Goal: Task Accomplishment & Management: Complete application form

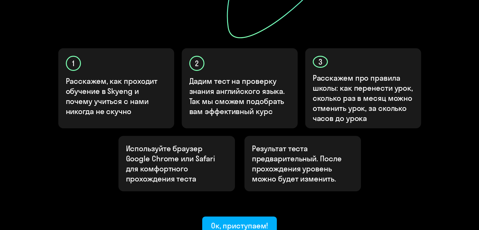
scroll to position [189, 0]
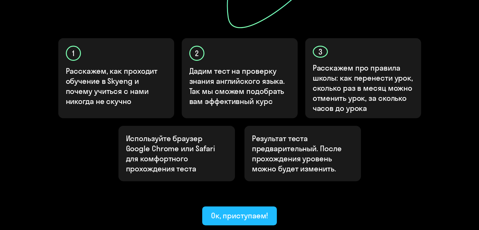
click at [235, 210] on div "Ок, приступаем!" at bounding box center [239, 215] width 57 height 10
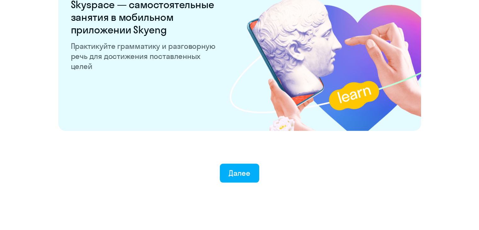
scroll to position [1230, 0]
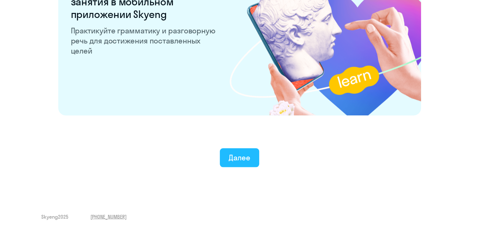
click at [232, 155] on div "Далее" at bounding box center [240, 157] width 22 height 10
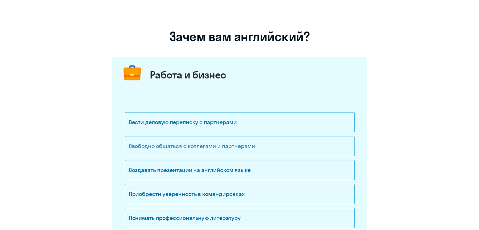
scroll to position [63, 0]
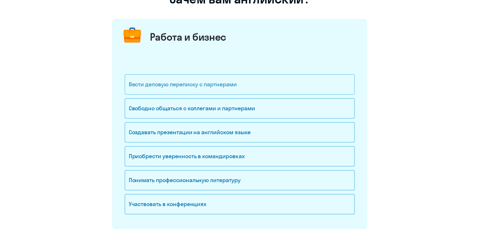
click at [216, 91] on div "Вести деловую переписку с партнерами" at bounding box center [240, 84] width 230 height 20
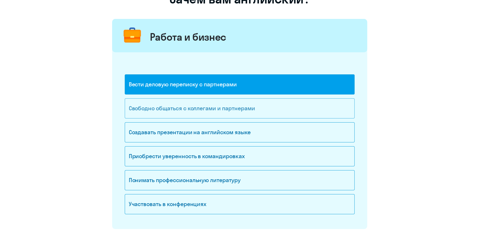
click at [218, 108] on div "Свободно общаться с коллегами и партнерами" at bounding box center [240, 108] width 230 height 20
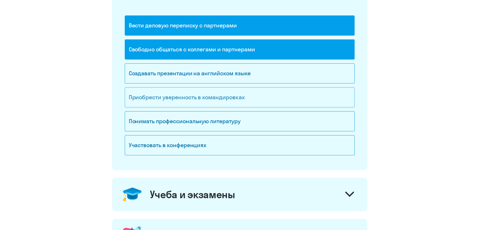
scroll to position [126, 0]
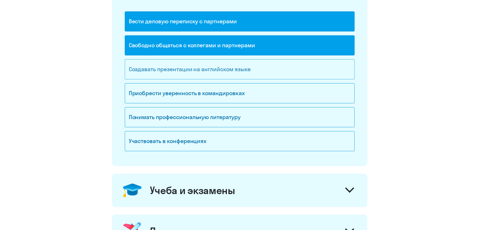
click at [226, 71] on div "Создавать презентации на английском языке" at bounding box center [240, 69] width 230 height 20
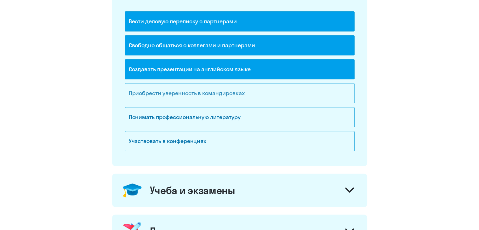
click at [222, 98] on div "Приобрести уверенность в командировках" at bounding box center [240, 93] width 230 height 20
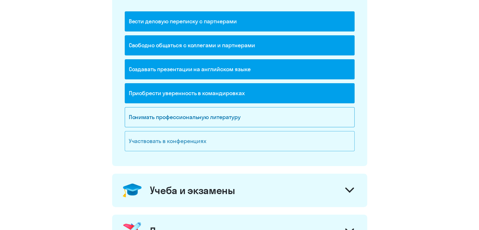
click at [211, 139] on div "Участвовать в конференциях" at bounding box center [240, 141] width 230 height 20
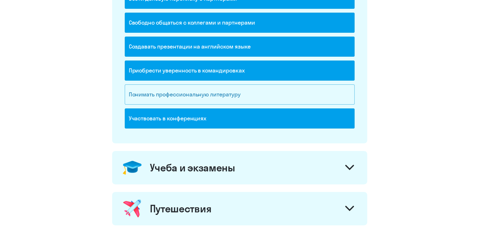
scroll to position [220, 0]
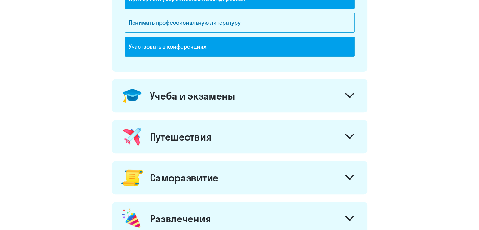
click at [239, 102] on div "Учеба и экзамены" at bounding box center [239, 95] width 255 height 33
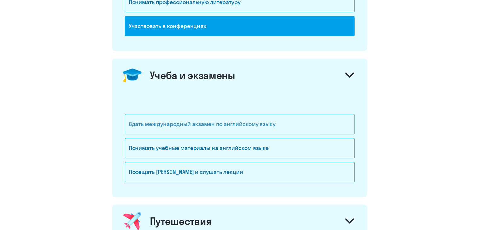
scroll to position [252, 0]
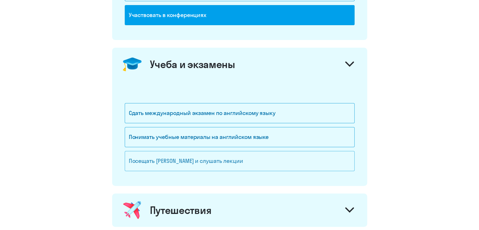
click at [221, 161] on div "Посещать [PERSON_NAME] и слушать лекции" at bounding box center [240, 161] width 230 height 20
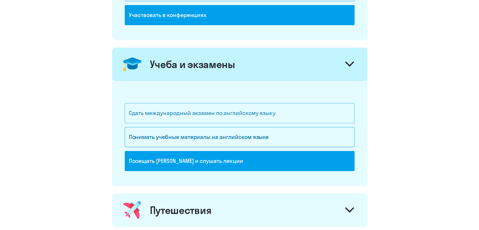
drag, startPoint x: 252, startPoint y: 112, endPoint x: 251, endPoint y: 120, distance: 8.0
click at [252, 112] on div "Сдать международный экзамен по английскому языку" at bounding box center [240, 113] width 230 height 20
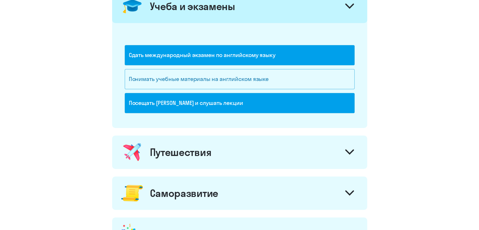
scroll to position [346, 0]
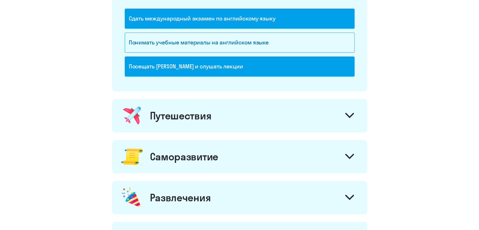
click at [222, 119] on div "Путешествия" at bounding box center [239, 115] width 255 height 33
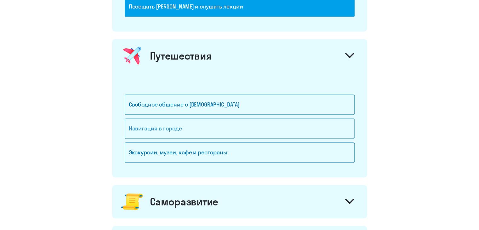
scroll to position [409, 0]
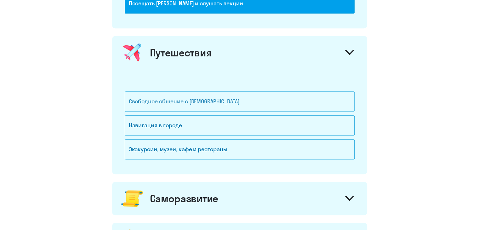
click at [215, 106] on div "Свободное общение с [DEMOGRAPHIC_DATA]" at bounding box center [240, 101] width 230 height 20
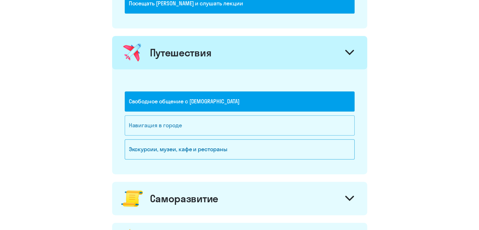
click at [209, 125] on div "Навигация в городе" at bounding box center [240, 125] width 230 height 20
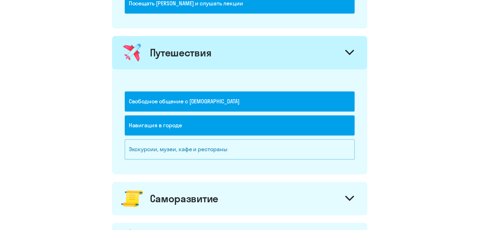
click at [200, 150] on div "Экскурсии, музеи, кафе и рестораны" at bounding box center [240, 149] width 230 height 20
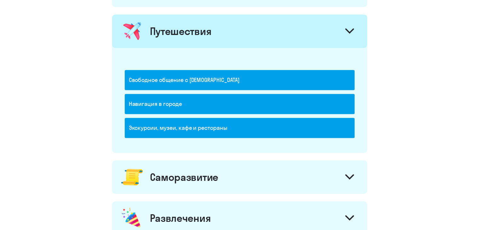
scroll to position [504, 0]
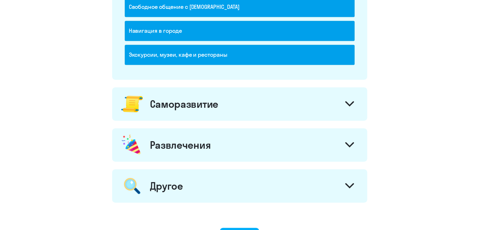
click at [213, 102] on div "Саморазвитие" at bounding box center [184, 104] width 68 height 13
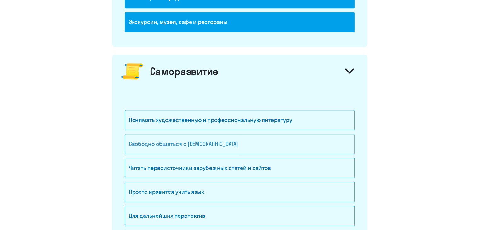
scroll to position [567, 0]
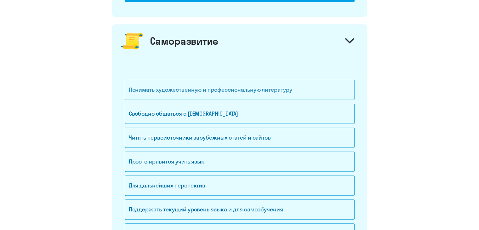
click at [213, 92] on div "Понимать художественную и профессиональную литературу" at bounding box center [240, 90] width 230 height 20
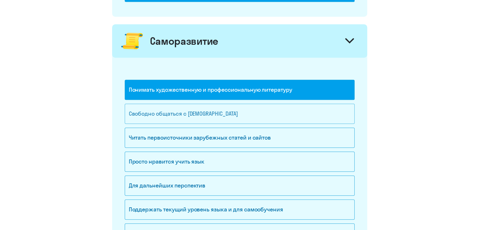
click at [207, 115] on div "Свободно общаться с [DEMOGRAPHIC_DATA]" at bounding box center [240, 114] width 230 height 20
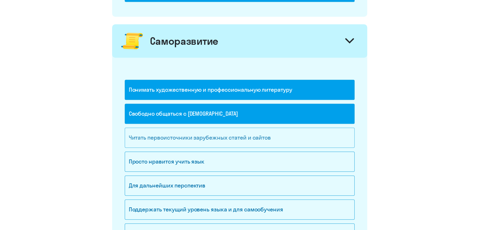
click at [195, 137] on div "Читать первоисточники зарубежных статей и сайтов" at bounding box center [240, 138] width 230 height 20
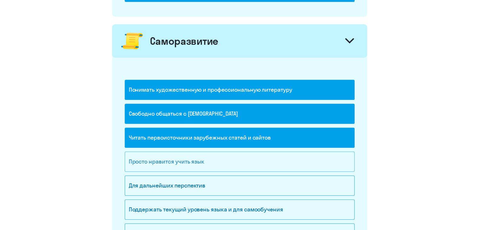
click at [195, 164] on div "Просто нравится учить язык" at bounding box center [240, 162] width 230 height 20
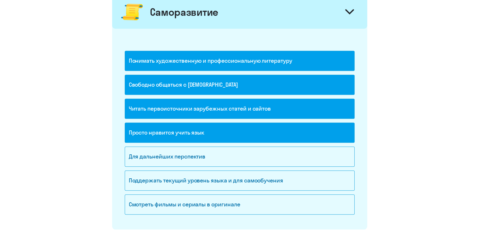
scroll to position [661, 0]
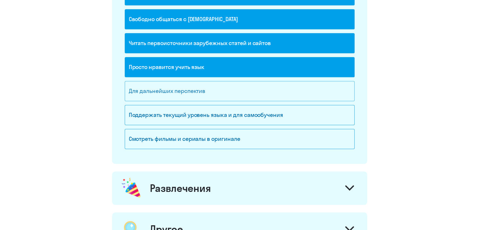
click at [206, 93] on div "Для дальнейших перспектив" at bounding box center [240, 91] width 230 height 20
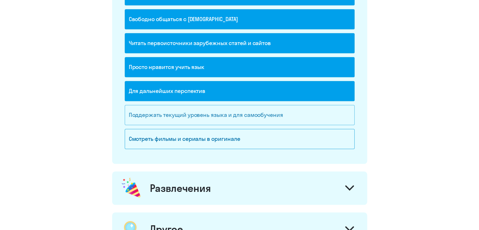
click at [210, 118] on div "Поддержать текущий уровень языка и для cамообучения" at bounding box center [240, 115] width 230 height 20
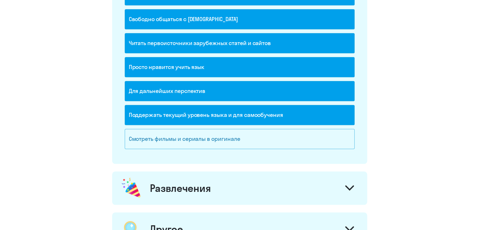
click at [215, 142] on div "Смотреть фильмы и сериалы в оригинале" at bounding box center [240, 139] width 230 height 20
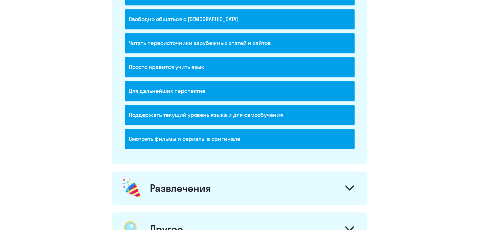
click at [193, 182] on div "Развлечения" at bounding box center [180, 188] width 61 height 13
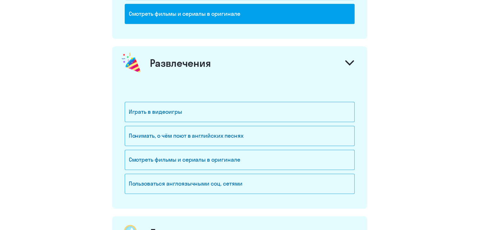
scroll to position [787, 0]
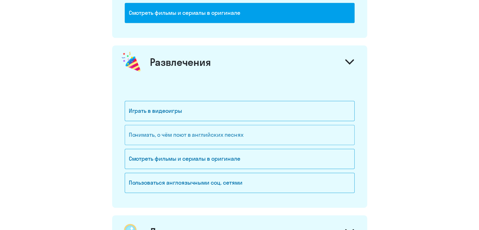
click at [194, 136] on div "Понимать, о чём поют в английских песнях" at bounding box center [240, 135] width 230 height 20
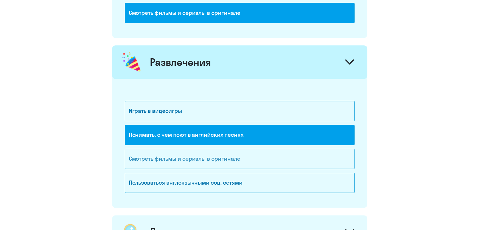
click at [192, 161] on div "Смотреть фильмы и сериалы в оригинале" at bounding box center [240, 159] width 230 height 20
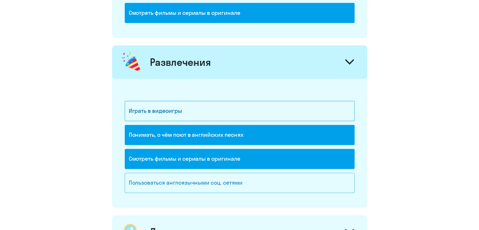
click at [188, 181] on div "Пользоваться англоязычными соц. сетями" at bounding box center [240, 183] width 230 height 20
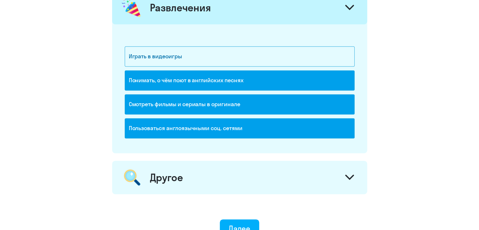
scroll to position [907, 0]
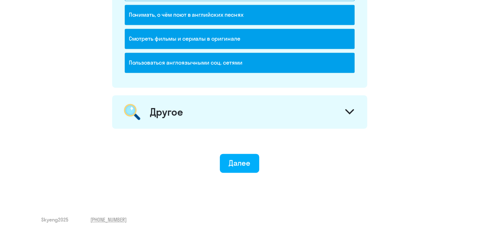
click at [203, 107] on div "Другое" at bounding box center [239, 111] width 255 height 33
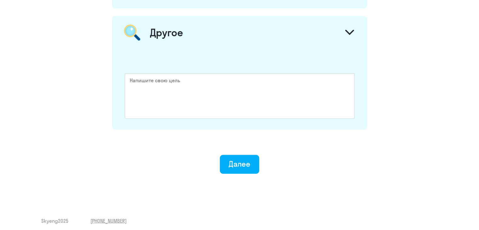
scroll to position [988, 0]
click at [247, 163] on div "Далее" at bounding box center [240, 163] width 22 height 10
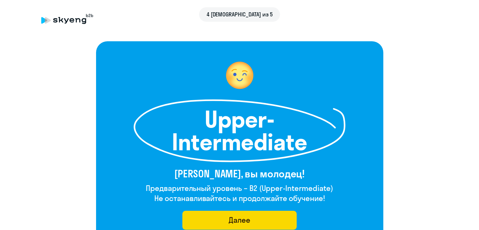
scroll to position [31, 0]
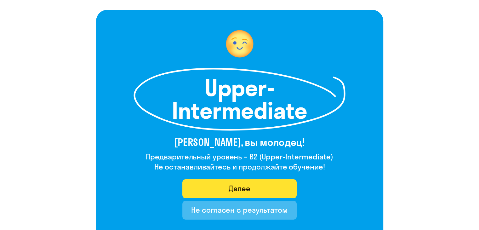
click at [247, 191] on div "Далее" at bounding box center [240, 188] width 22 height 10
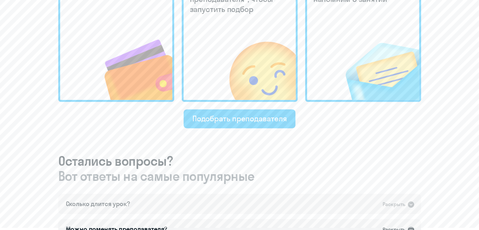
scroll to position [315, 0]
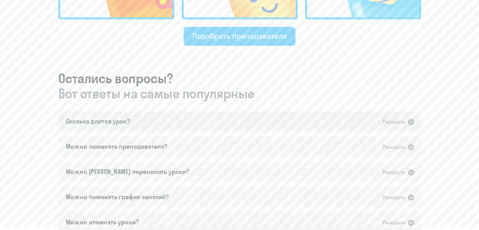
click at [405, 121] on div "Раскрыть" at bounding box center [399, 121] width 32 height 8
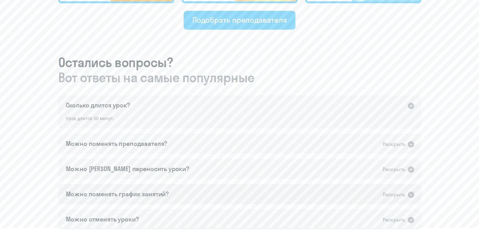
scroll to position [346, 0]
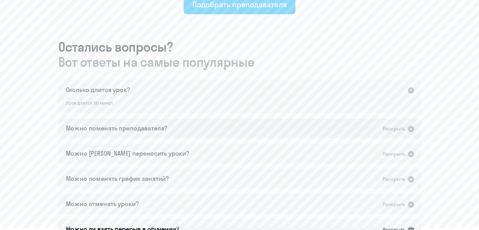
click at [407, 129] on icon at bounding box center [411, 129] width 8 height 8
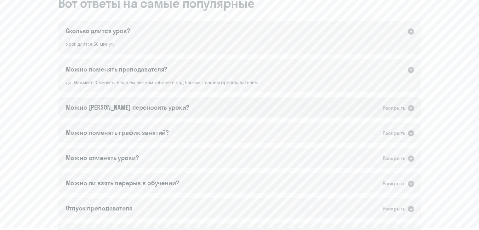
scroll to position [409, 0]
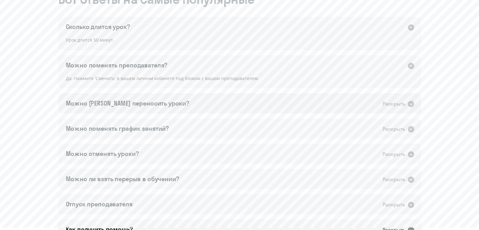
click at [412, 103] on icon at bounding box center [411, 104] width 8 height 8
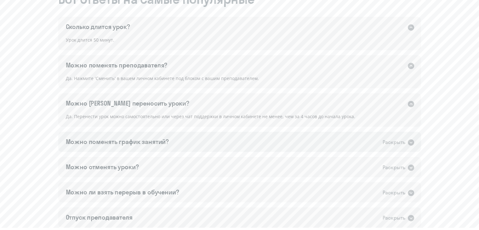
click at [405, 138] on div "Можно поменять график занятий? Раскрыть" at bounding box center [239, 142] width 363 height 20
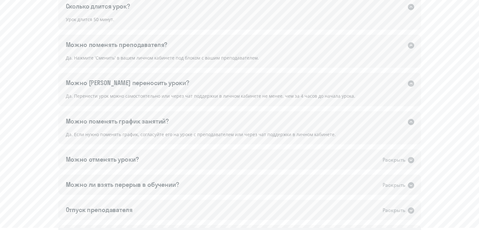
scroll to position [441, 0]
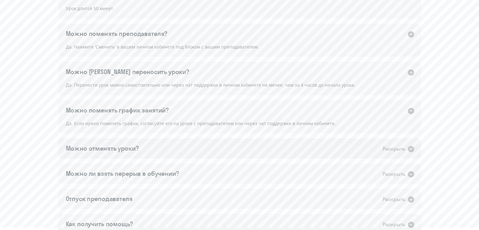
click at [286, 140] on div "Можно отменять уроки? Раскрыть" at bounding box center [239, 148] width 363 height 20
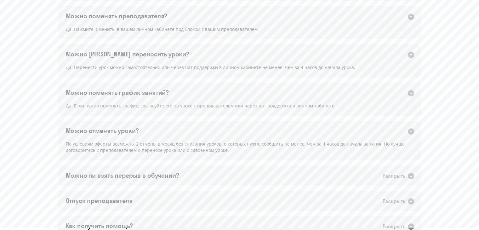
scroll to position [472, 0]
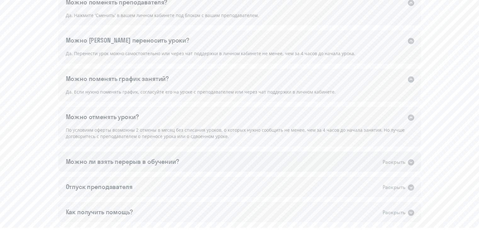
click at [255, 162] on div "Можно ли взять перерыв в обучении? Раскрыть" at bounding box center [239, 162] width 363 height 20
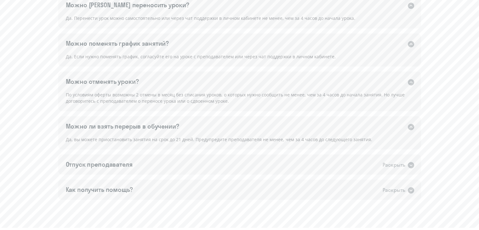
scroll to position [535, 0]
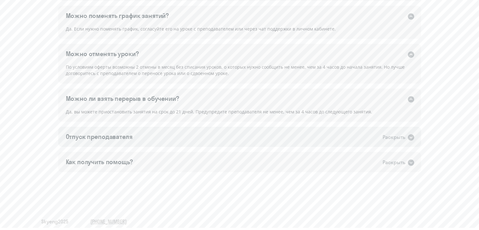
click at [217, 135] on div "Отпуск преподавателя Раскрыть" at bounding box center [239, 137] width 363 height 20
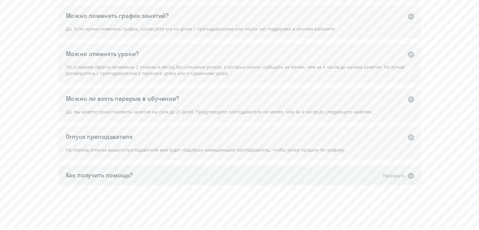
click at [184, 173] on div "Как получить помощь? Раскрыть" at bounding box center [239, 175] width 363 height 20
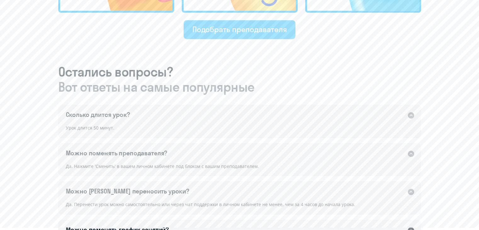
scroll to position [283, 0]
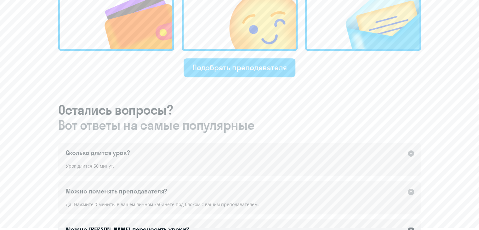
click at [238, 72] on div "Подобрать преподавателя" at bounding box center [239, 67] width 94 height 10
